Goal: Task Accomplishment & Management: Manage account settings

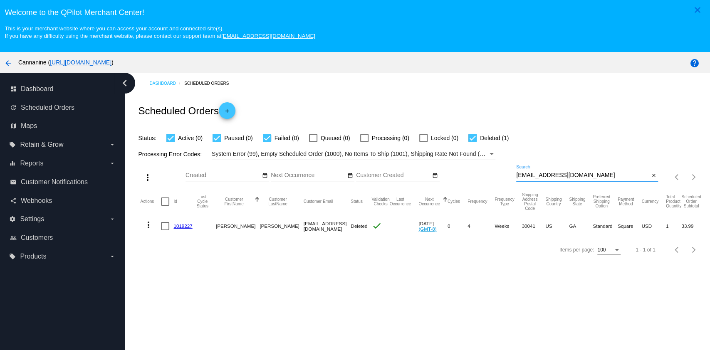
scroll to position [52, 0]
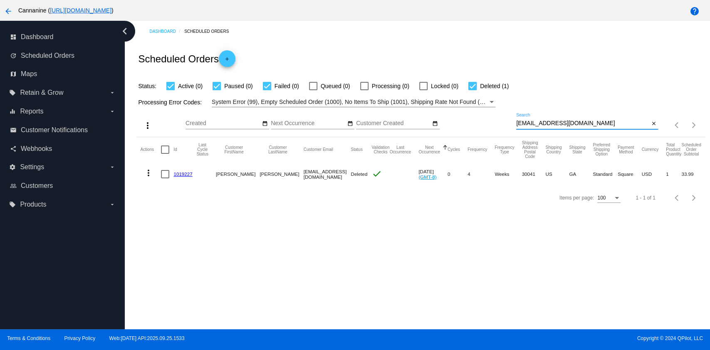
click at [601, 125] on input "[EMAIL_ADDRESS][DOMAIN_NAME]" at bounding box center [582, 123] width 133 height 7
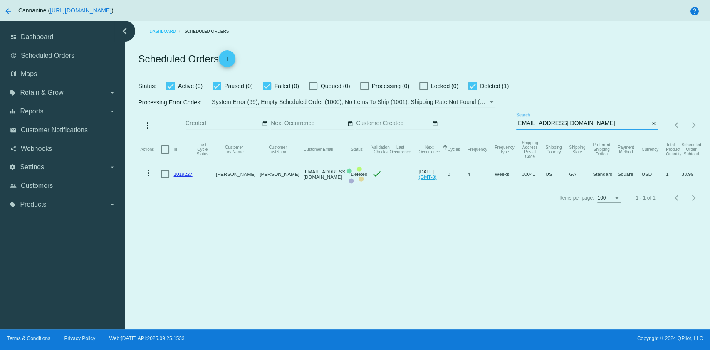
click at [590, 137] on mat-table "Actions Id Last Cycle Status Customer FirstName Customer LastName Customer Emai…" at bounding box center [420, 161] width 569 height 49
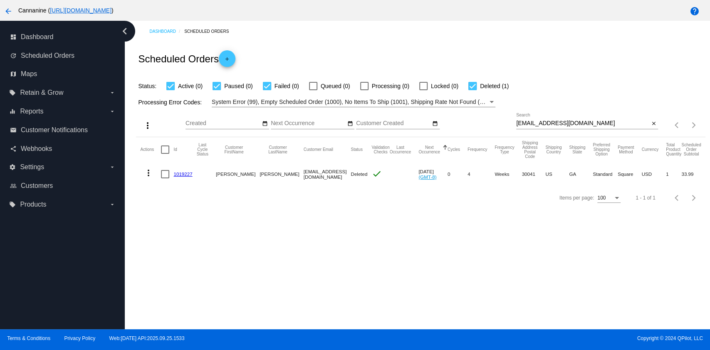
click at [587, 121] on input "[EMAIL_ADDRESS][DOMAIN_NAME]" at bounding box center [582, 123] width 133 height 7
paste input "madmidget411"
type input "[EMAIL_ADDRESS][DOMAIN_NAME]"
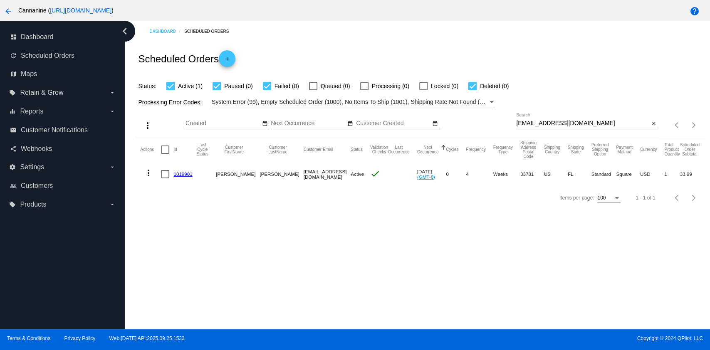
click at [176, 175] on link "1019901" at bounding box center [182, 173] width 19 height 5
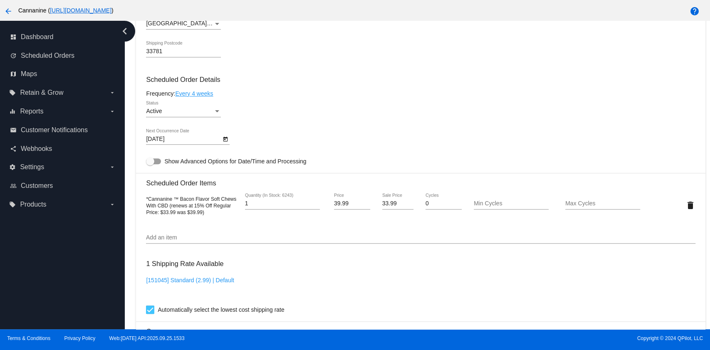
scroll to position [152, 0]
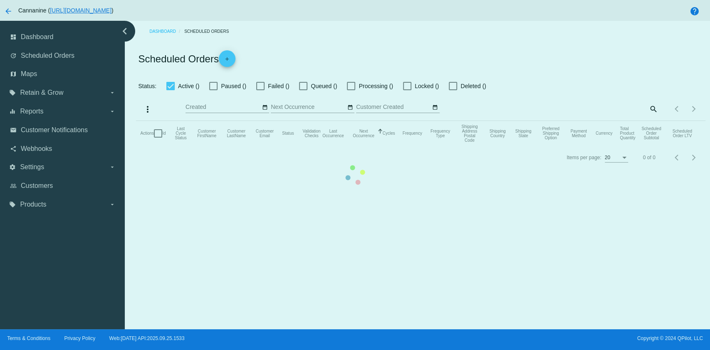
checkbox input "true"
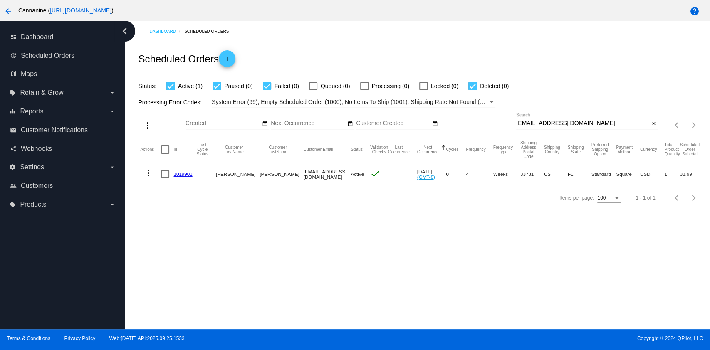
click at [166, 179] on mat-cell at bounding box center [167, 174] width 12 height 24
click at [165, 178] on mat-cell at bounding box center [167, 174] width 12 height 24
click at [163, 171] on div at bounding box center [165, 174] width 8 height 8
click at [165, 178] on input "checkbox" at bounding box center [165, 178] width 0 height 0
checkbox input "true"
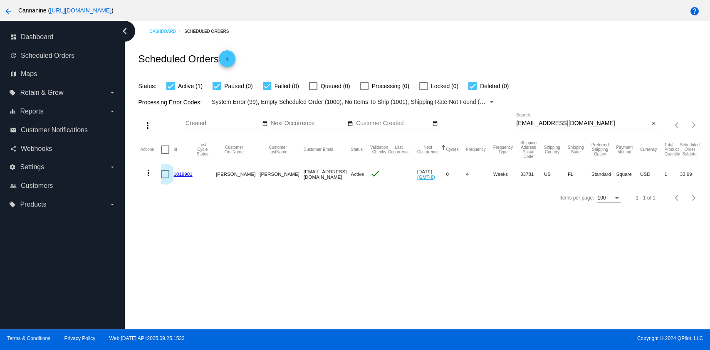
checkbox input "true"
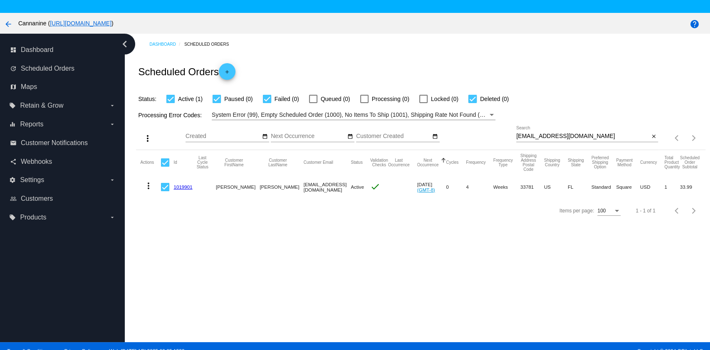
scroll to position [52, 0]
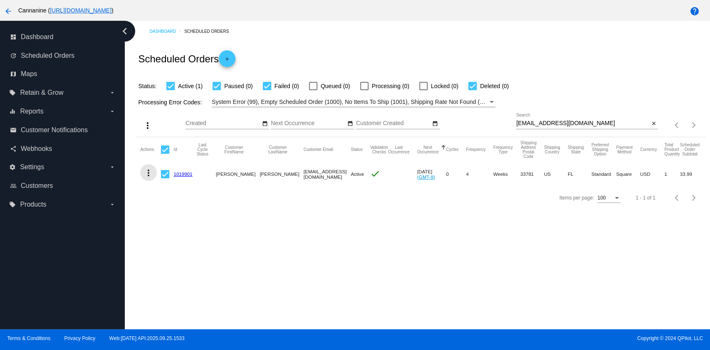
click at [147, 173] on mat-icon "more_vert" at bounding box center [148, 173] width 10 height 10
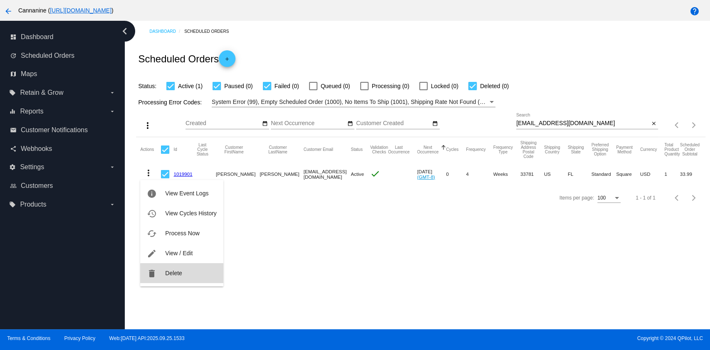
click at [183, 274] on button "delete Delete" at bounding box center [181, 273] width 83 height 20
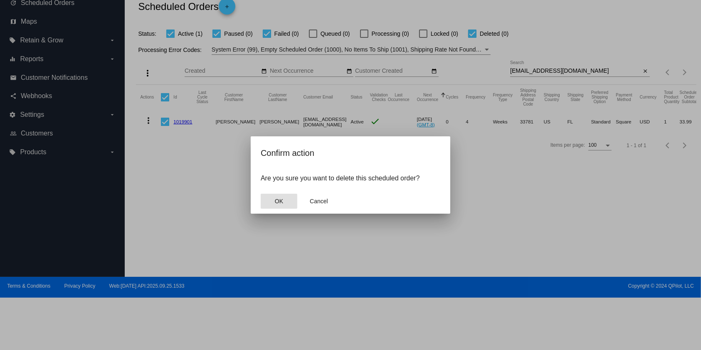
click at [283, 193] on mat-dialog-actions "OK Cancel" at bounding box center [351, 201] width 180 height 25
click at [283, 203] on span "OK" at bounding box center [279, 201] width 8 height 7
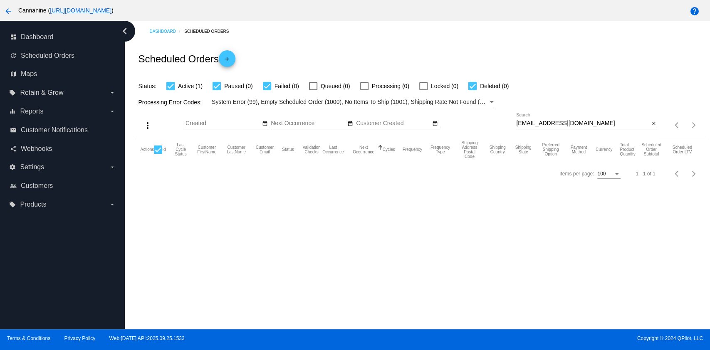
click at [601, 127] on div "[EMAIL_ADDRESS][DOMAIN_NAME] Search" at bounding box center [582, 121] width 133 height 16
click at [602, 124] on input "[EMAIL_ADDRESS][DOMAIN_NAME]" at bounding box center [582, 123] width 133 height 7
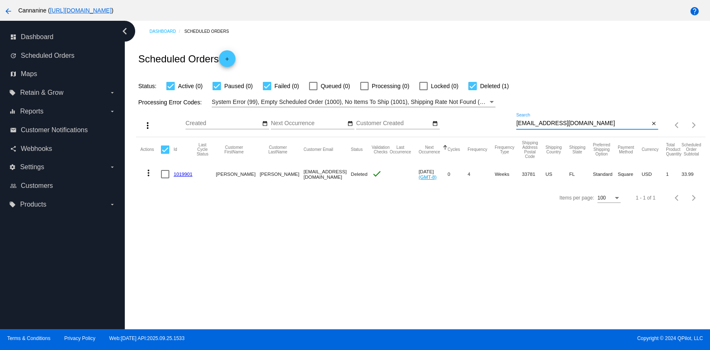
click at [615, 121] on input "[EMAIL_ADDRESS][DOMAIN_NAME]" at bounding box center [582, 123] width 133 height 7
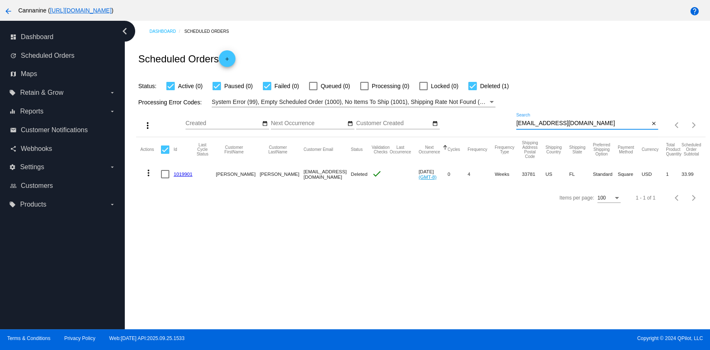
paste input "joesallee60.js"
click at [146, 171] on mat-icon "more_vert" at bounding box center [148, 173] width 10 height 10
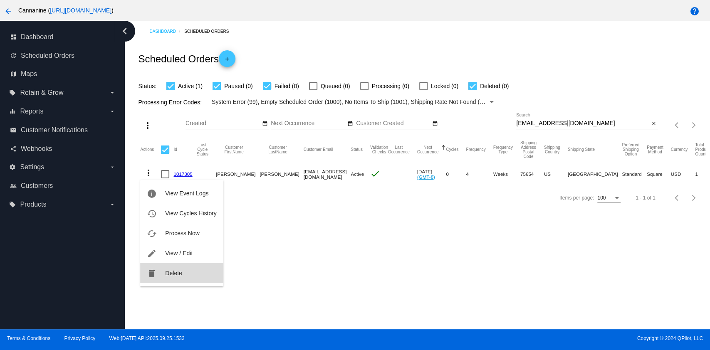
click at [180, 277] on button "delete Delete" at bounding box center [181, 273] width 83 height 20
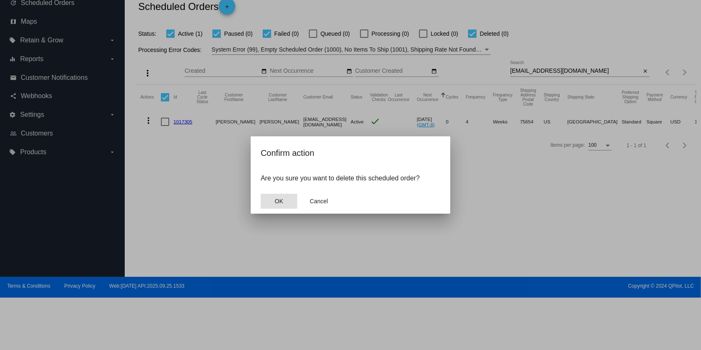
click at [269, 203] on button "OK" at bounding box center [279, 201] width 37 height 15
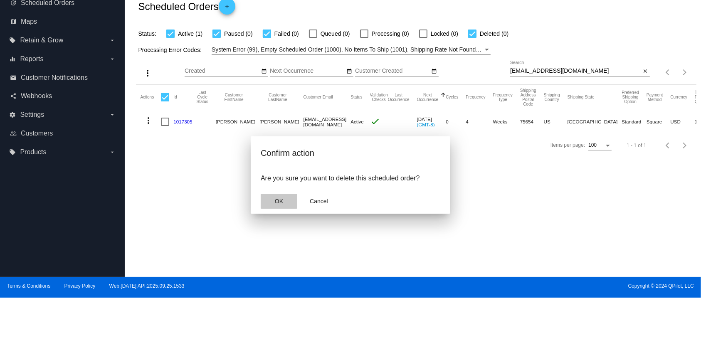
click at [269, 203] on app-confirm-dialog "Confirm action Are you sure you want to delete this scheduled order? OK Cancel" at bounding box center [351, 179] width 180 height 67
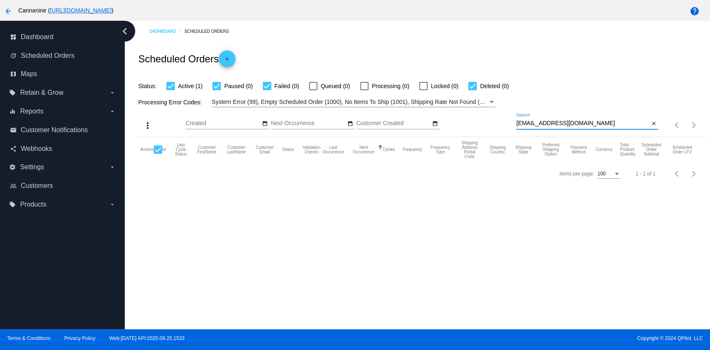
click at [584, 124] on input "[EMAIL_ADDRESS][DOMAIN_NAME]" at bounding box center [582, 123] width 133 height 7
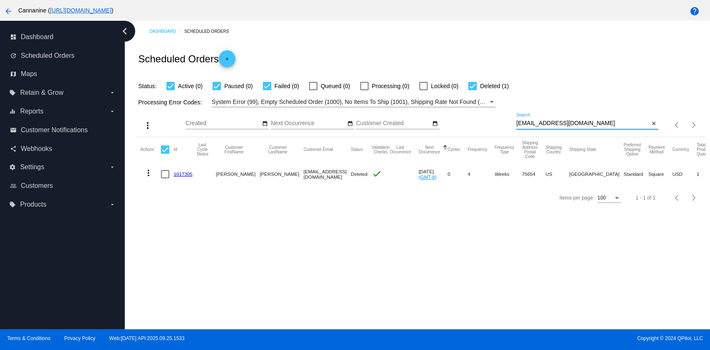
click at [594, 121] on input "[EMAIL_ADDRESS][DOMAIN_NAME]" at bounding box center [582, 123] width 133 height 7
paste input "vdlsiberiansanctuary"
click at [146, 168] on mat-icon "more_vert" at bounding box center [148, 173] width 10 height 10
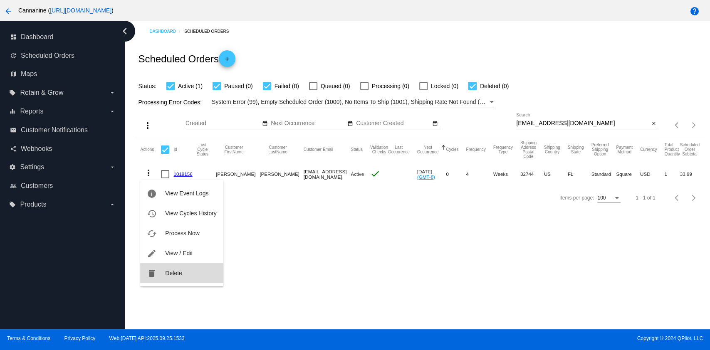
click at [160, 279] on button "delete Delete" at bounding box center [181, 273] width 83 height 20
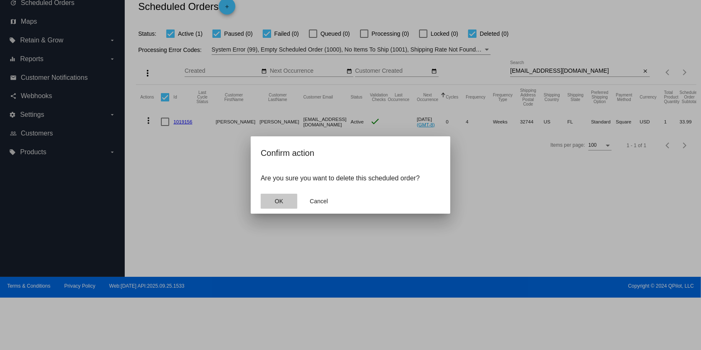
click at [274, 204] on button "OK" at bounding box center [279, 201] width 37 height 15
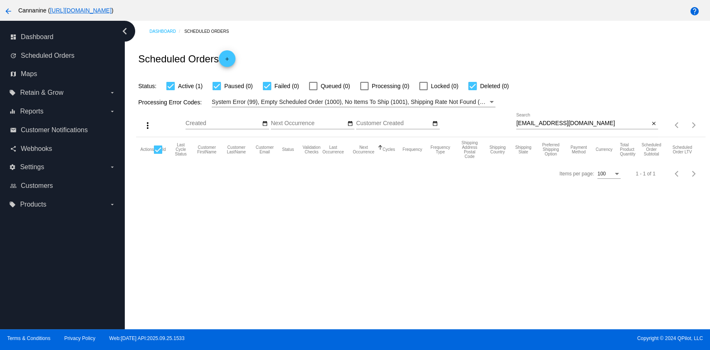
click at [604, 124] on input "[EMAIL_ADDRESS][DOMAIN_NAME]" at bounding box center [582, 123] width 133 height 7
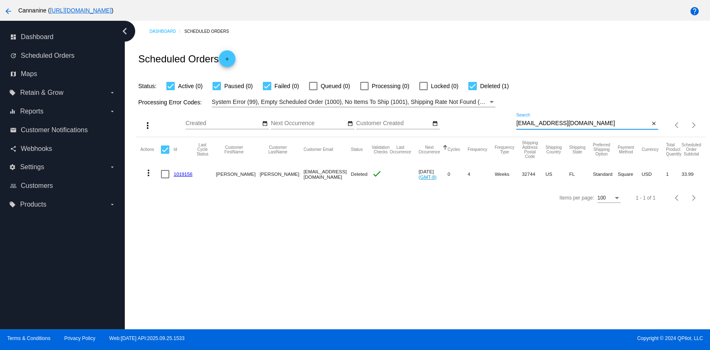
click at [605, 121] on input "[EMAIL_ADDRESS][DOMAIN_NAME]" at bounding box center [582, 123] width 133 height 7
paste input "icartanddex"
click at [605, 121] on input "[EMAIL_ADDRESS][DOMAIN_NAME]" at bounding box center [582, 123] width 133 height 7
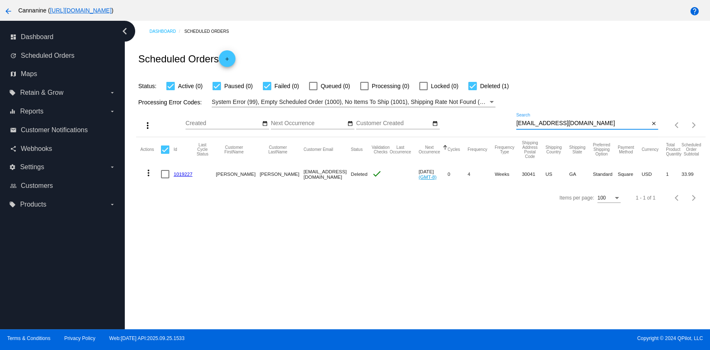
type input "[EMAIL_ADDRESS][DOMAIN_NAME]"
click at [144, 171] on mat-icon "more_vert" at bounding box center [148, 173] width 10 height 10
click at [351, 280] on div at bounding box center [355, 175] width 710 height 350
